Goal: Transaction & Acquisition: Download file/media

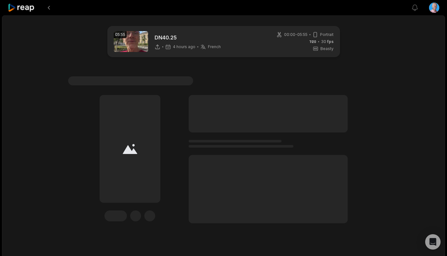
click at [26, 7] on icon at bounding box center [21, 8] width 27 height 9
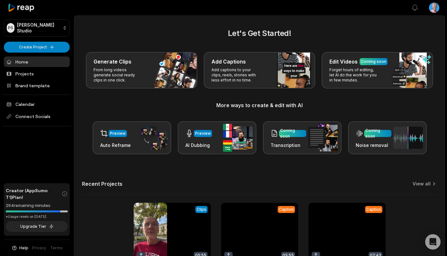
click at [340, 231] on link at bounding box center [346, 245] width 77 height 84
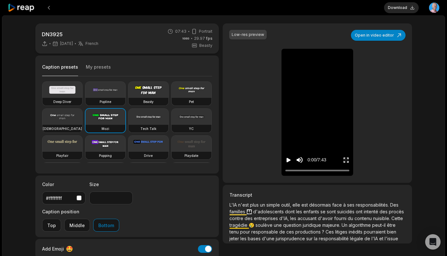
click at [289, 163] on icon "Play video" at bounding box center [288, 160] width 6 height 6
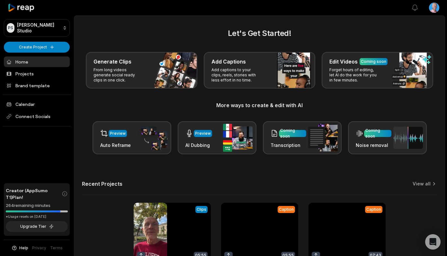
scroll to position [64, 0]
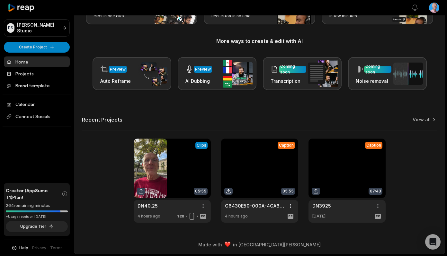
click at [262, 168] on link at bounding box center [259, 181] width 77 height 84
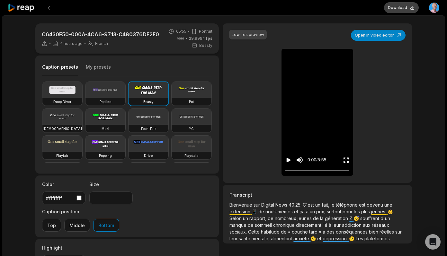
click at [404, 9] on button "Download" at bounding box center [401, 7] width 35 height 11
